Goal: Communication & Community: Answer question/provide support

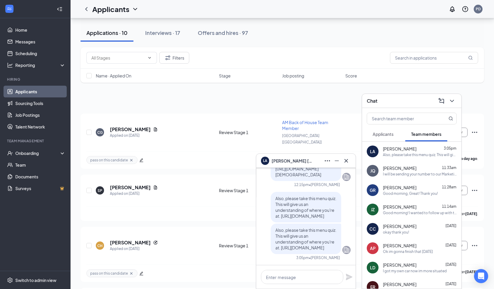
scroll to position [321, 0]
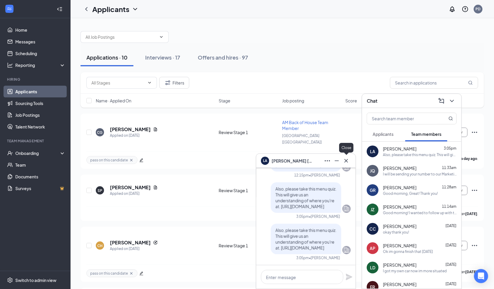
click at [348, 159] on icon "Cross" at bounding box center [345, 160] width 7 height 7
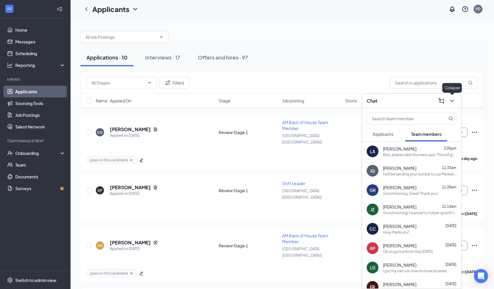
click at [449, 102] on icon "ChevronDown" at bounding box center [451, 100] width 7 height 7
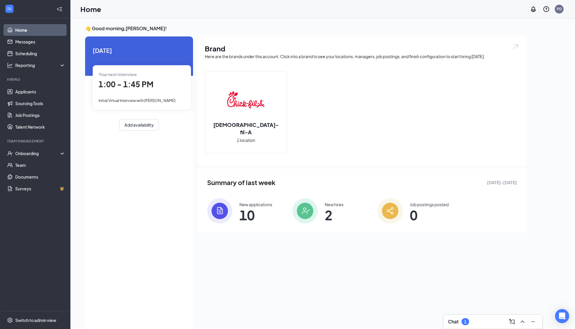
click at [481, 317] on div "Chat 1" at bounding box center [493, 321] width 90 height 9
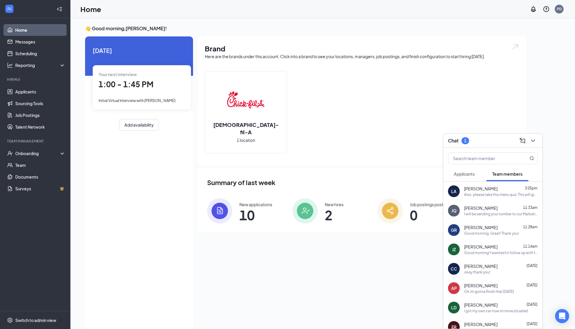
click at [456, 172] on span "Applicants" at bounding box center [464, 173] width 21 height 5
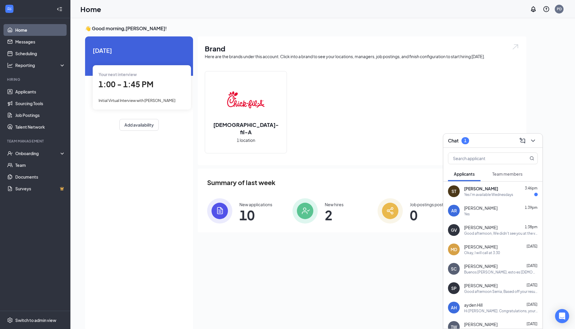
click at [501, 193] on div "Yes I'm available Wednesdays" at bounding box center [488, 194] width 49 height 5
click at [371, 317] on textarea at bounding box center [384, 317] width 82 height 14
type textarea "We have a time slot available [DATE] at 2:45PM."
click at [428, 313] on icon "Plane" at bounding box center [430, 313] width 7 height 7
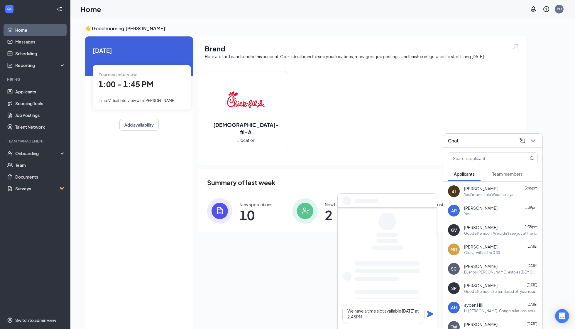
click at [429, 311] on icon "Plane" at bounding box center [430, 314] width 6 height 6
click at [405, 315] on textarea "We have a time slot available [DATE] at 2:45PM." at bounding box center [384, 314] width 82 height 20
click at [390, 312] on textarea "We have a time slot available [DATE] at 2:45PM." at bounding box center [384, 314] width 82 height 20
click at [406, 314] on textarea "We have a time slot available [DATE] at 2:45PM." at bounding box center [384, 314] width 82 height 20
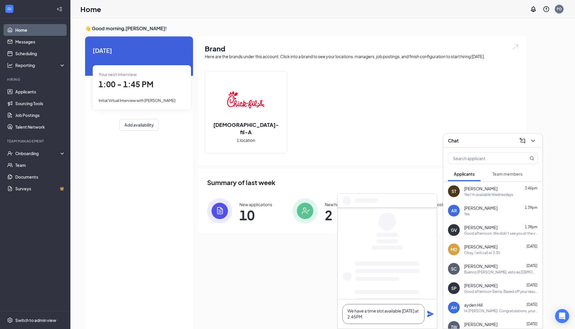
click at [406, 314] on textarea "We have a time slot available [DATE] at 2:45PM." at bounding box center [384, 314] width 82 height 20
click at [533, 143] on icon "ChevronDown" at bounding box center [533, 140] width 7 height 7
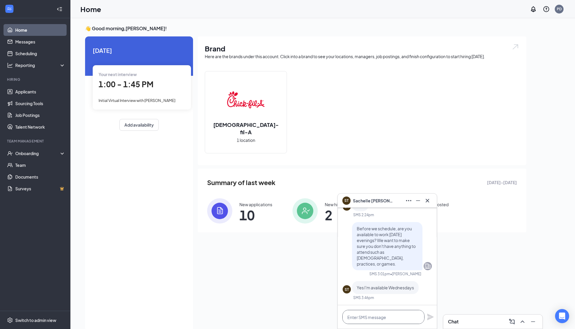
click at [376, 316] on textarea at bounding box center [384, 317] width 82 height 14
paste textarea "We have a time slot available [DATE] at 2:45PM."
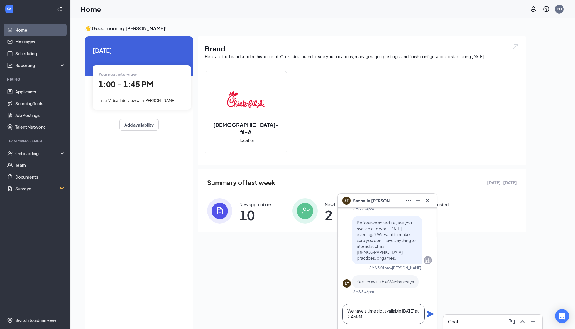
type textarea "We have a time slot available [DATE] at 2:45PM."
click at [428, 311] on icon "Plane" at bounding box center [430, 314] width 6 height 6
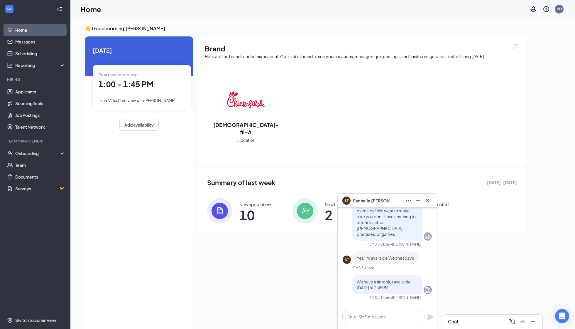
scroll to position [0, 0]
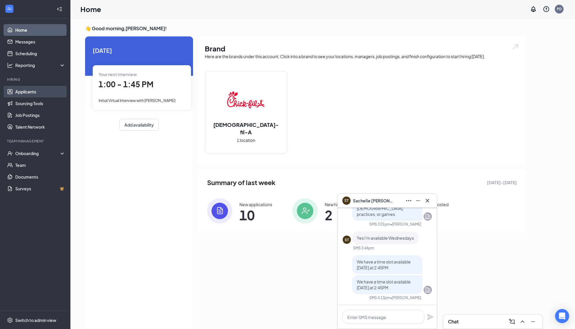
click at [38, 95] on link "Applicants" at bounding box center [40, 92] width 50 height 12
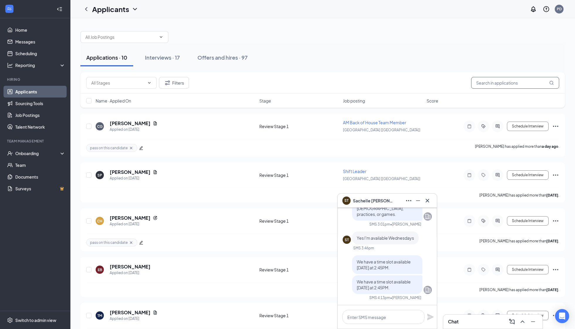
click at [493, 83] on input "text" at bounding box center [516, 83] width 88 height 12
type input "luke"
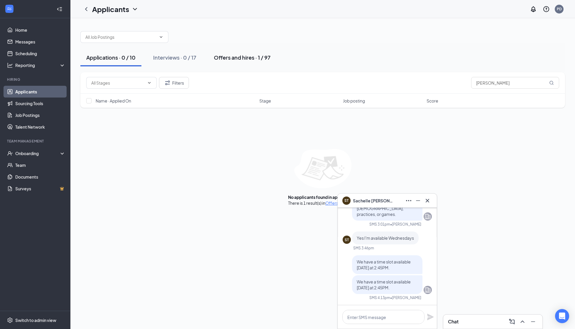
drag, startPoint x: 469, startPoint y: 90, endPoint x: 220, endPoint y: 57, distance: 251.1
click at [220, 57] on div "Offers and hires · 1 / 97" at bounding box center [242, 57] width 57 height 7
click at [429, 200] on icon "Cross" at bounding box center [427, 200] width 7 height 7
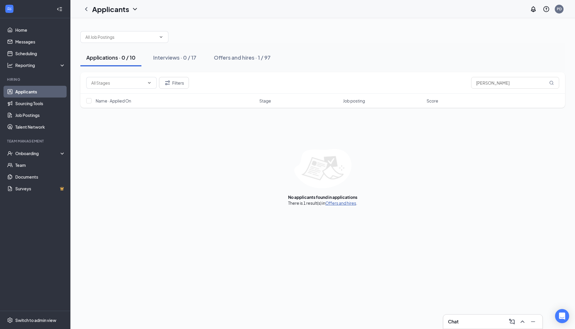
click at [341, 202] on link "Offers and hires" at bounding box center [341, 202] width 31 height 5
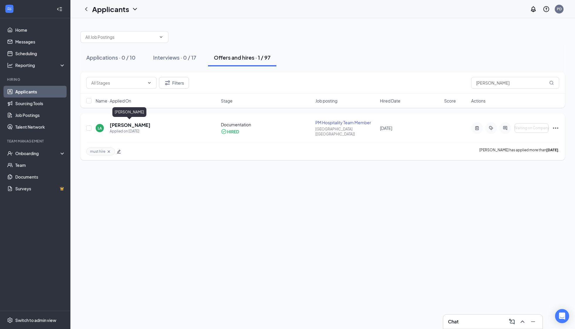
click at [139, 122] on h5 "[PERSON_NAME]" at bounding box center [130, 125] width 41 height 6
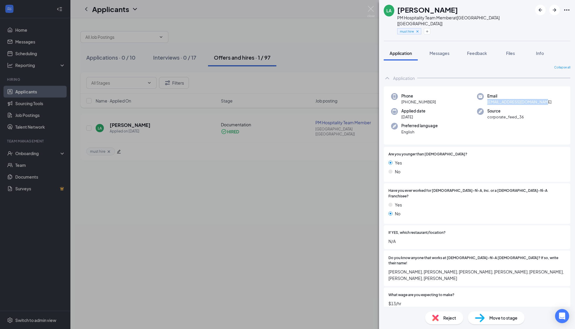
drag, startPoint x: 485, startPoint y: 96, endPoint x: 553, endPoint y: 99, distance: 68.2
click at [553, 99] on div "Email [EMAIL_ADDRESS][DOMAIN_NAME]" at bounding box center [520, 99] width 86 height 12
copy span "[EMAIL_ADDRESS][DOMAIN_NAME]"
click at [306, 73] on div "LA [PERSON_NAME] PM Hospitality Team Member at [GEOGRAPHIC_DATA] [[GEOGRAPHIC_D…" at bounding box center [287, 164] width 575 height 329
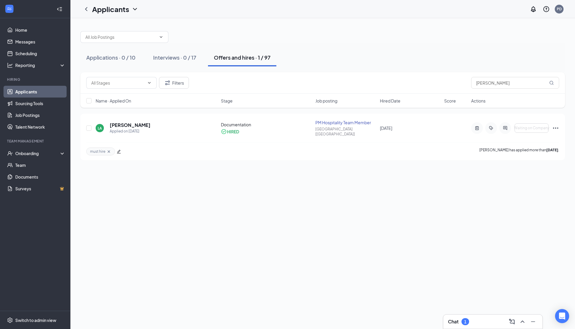
click at [479, 314] on div "Chat 1" at bounding box center [493, 321] width 100 height 15
click at [479, 317] on div "Chat 1" at bounding box center [493, 321] width 90 height 9
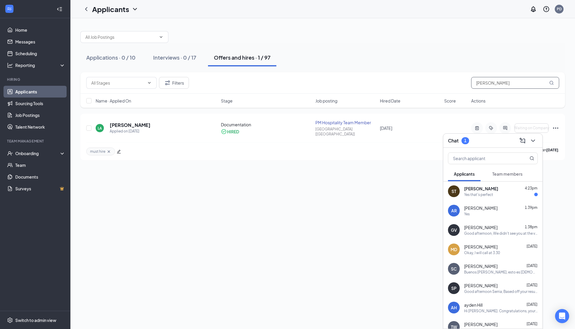
click at [490, 84] on input "[PERSON_NAME]" at bounding box center [516, 83] width 88 height 12
type input "a"
type input "camua"
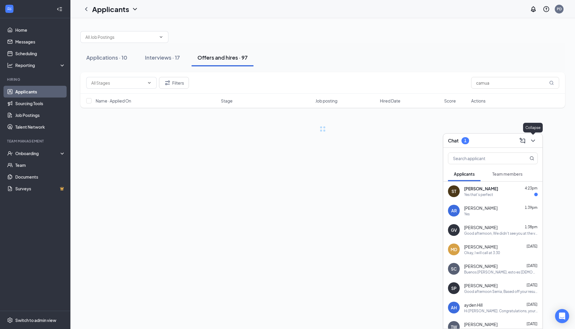
click at [533, 139] on icon "ChevronDown" at bounding box center [533, 140] width 7 height 7
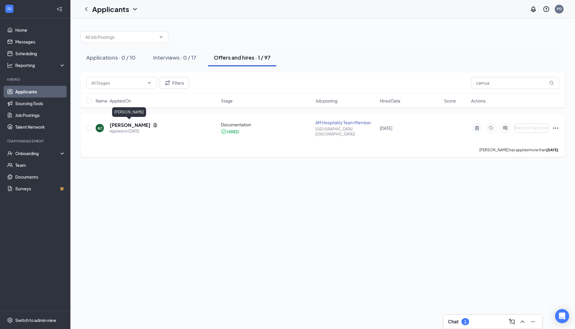
click at [132, 122] on h5 "[PERSON_NAME]" at bounding box center [130, 125] width 41 height 6
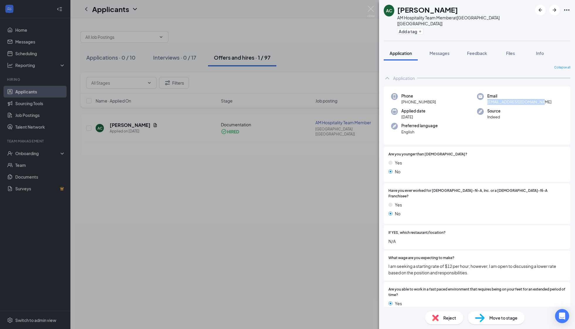
drag, startPoint x: 486, startPoint y: 97, endPoint x: 549, endPoint y: 97, distance: 63.4
click at [550, 97] on div "Email [EMAIL_ADDRESS][DOMAIN_NAME]" at bounding box center [520, 99] width 86 height 12
copy span "[EMAIL_ADDRESS][DOMAIN_NAME]"
